Goal: Navigation & Orientation: Find specific page/section

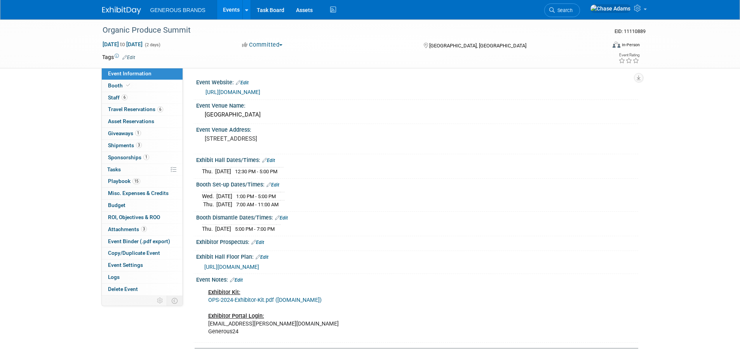
click at [116, 7] on img at bounding box center [121, 11] width 39 height 8
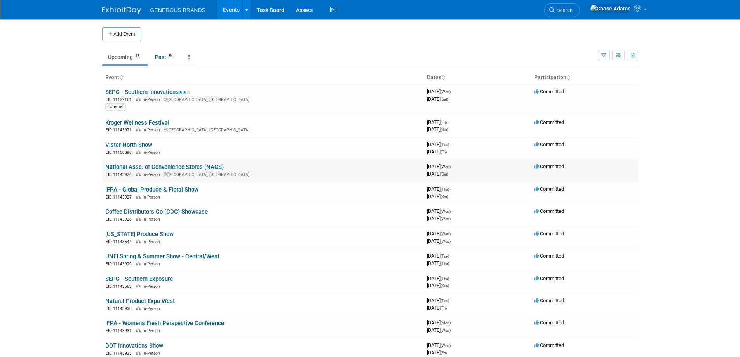
click at [159, 164] on link "National Assc. of Convenience Stores (NACS)" at bounding box center [164, 166] width 118 height 7
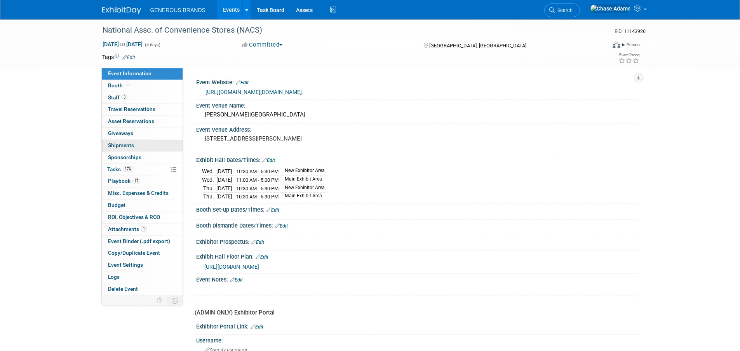
click at [122, 142] on span "Shipments 0" at bounding box center [121, 145] width 26 height 6
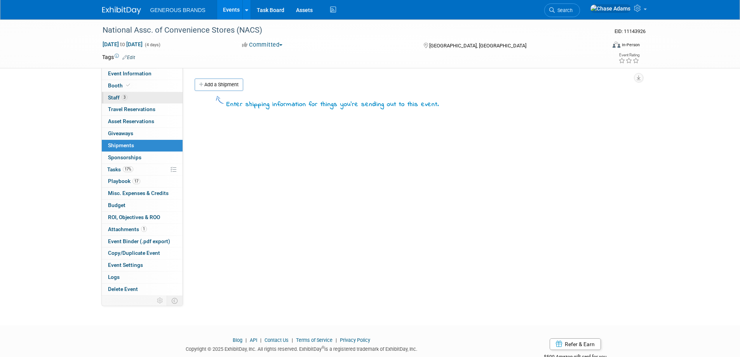
click at [134, 98] on link "3 Staff 3" at bounding box center [142, 98] width 81 height 12
